Goal: Check status: Check status

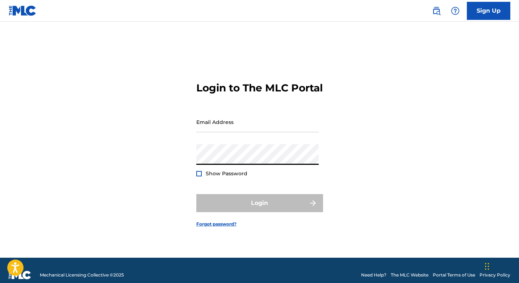
type input "[EMAIL_ADDRESS][DOMAIN_NAME]"
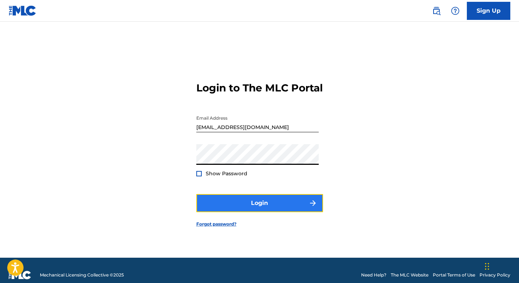
click at [261, 208] on button "Login" at bounding box center [259, 203] width 127 height 18
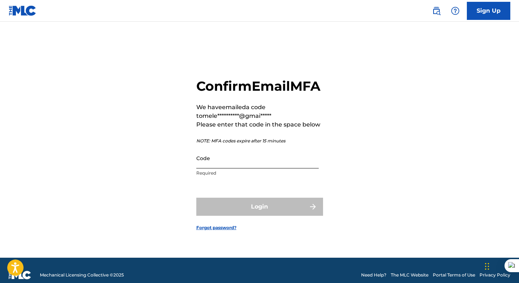
click at [211, 167] on input "Code" at bounding box center [257, 158] width 122 height 21
paste input "369720"
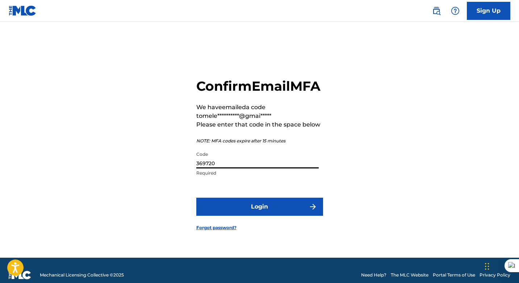
type input "369720"
click at [196, 198] on button "Login" at bounding box center [259, 207] width 127 height 18
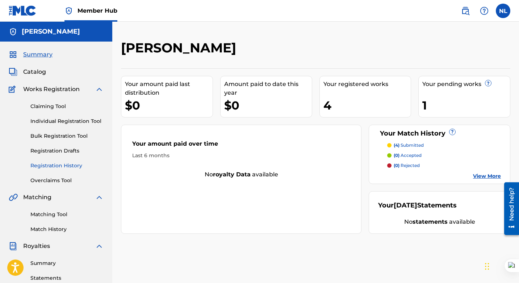
click at [69, 165] on link "Registration History" at bounding box center [66, 166] width 73 height 8
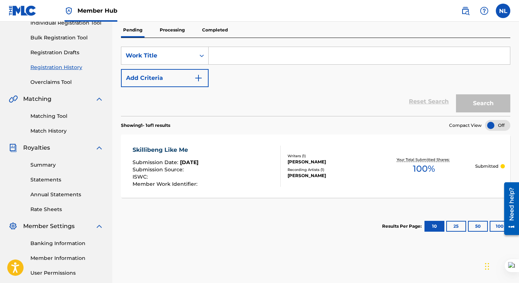
scroll to position [76, 0]
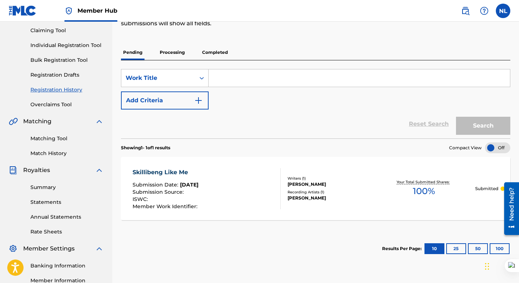
click at [177, 54] on p "Processing" at bounding box center [171, 52] width 29 height 15
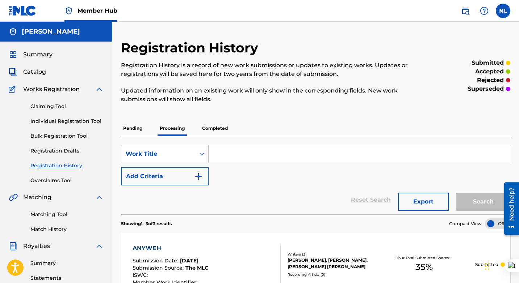
click at [213, 126] on p "Completed" at bounding box center [215, 128] width 30 height 15
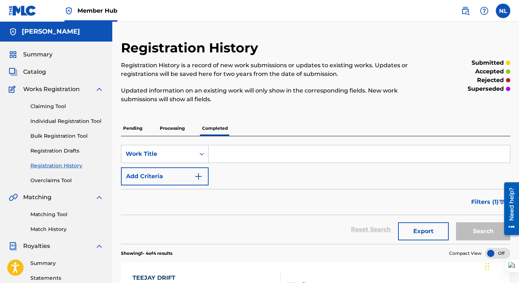
click at [312, 109] on div "Registration History Registration History is a record of new work submissions o…" at bounding box center [271, 76] width 300 height 72
click at [37, 54] on span "Summary" at bounding box center [37, 54] width 29 height 9
